Goal: Information Seeking & Learning: Understand process/instructions

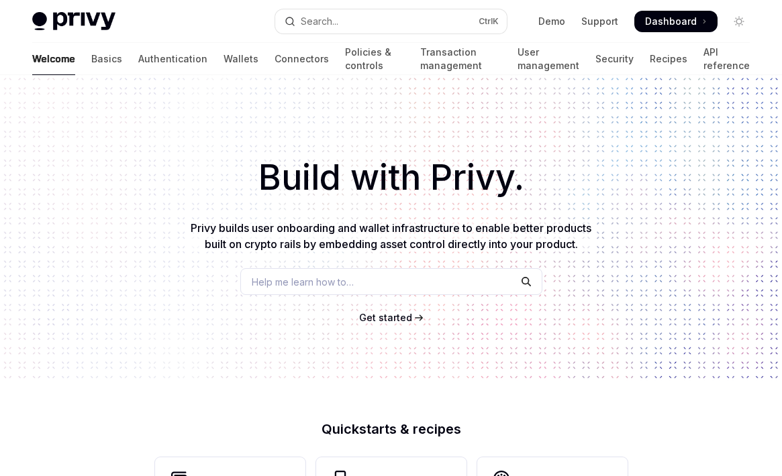
click at [385, 318] on span "Get started" at bounding box center [385, 317] width 53 height 11
